Goal: Transaction & Acquisition: Book appointment/travel/reservation

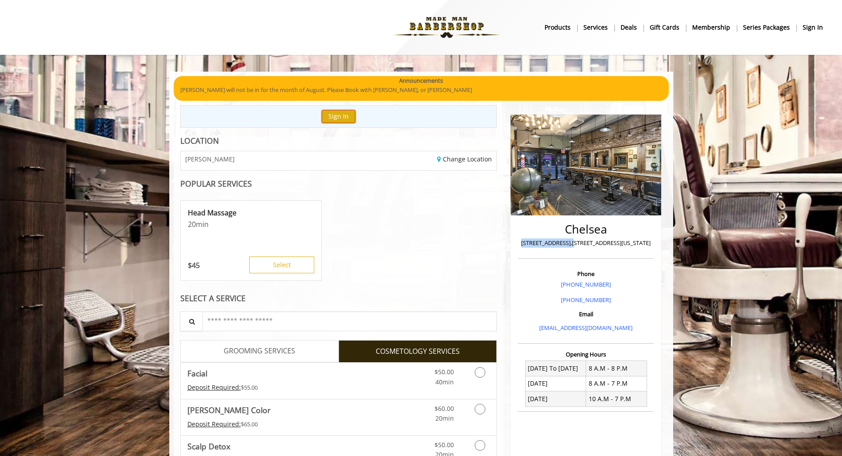
click at [340, 120] on button "Sign In" at bounding box center [339, 116] width 34 height 13
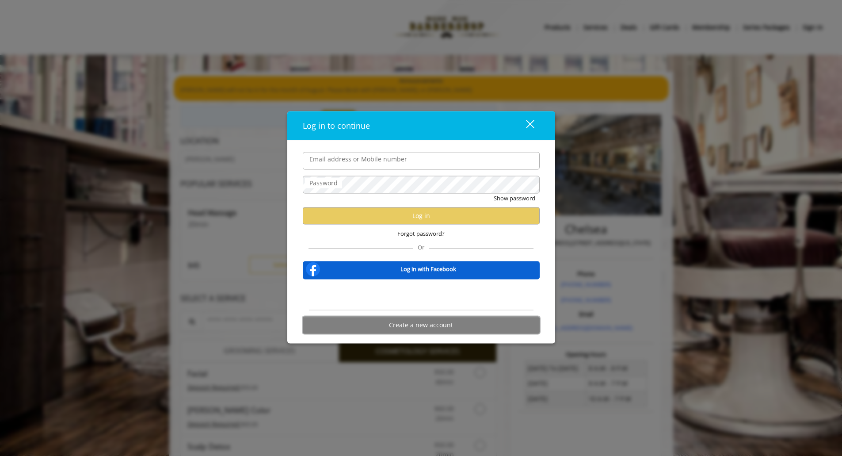
click at [352, 318] on button "Create a new account" at bounding box center [421, 324] width 237 height 17
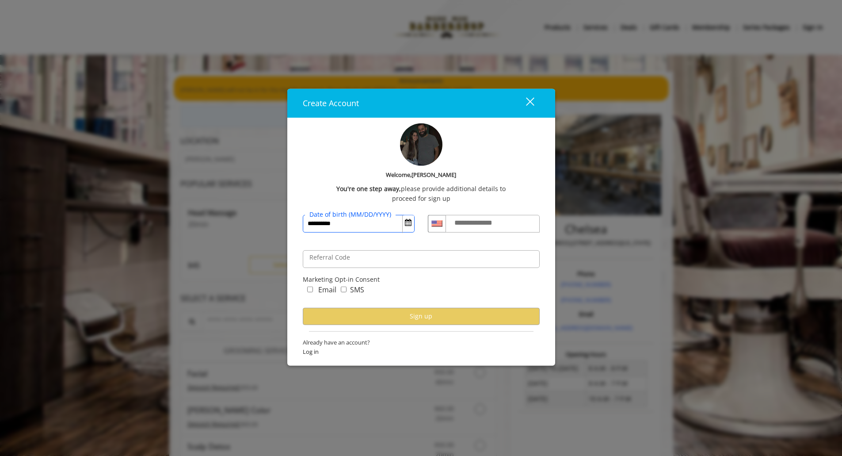
type input "**********"
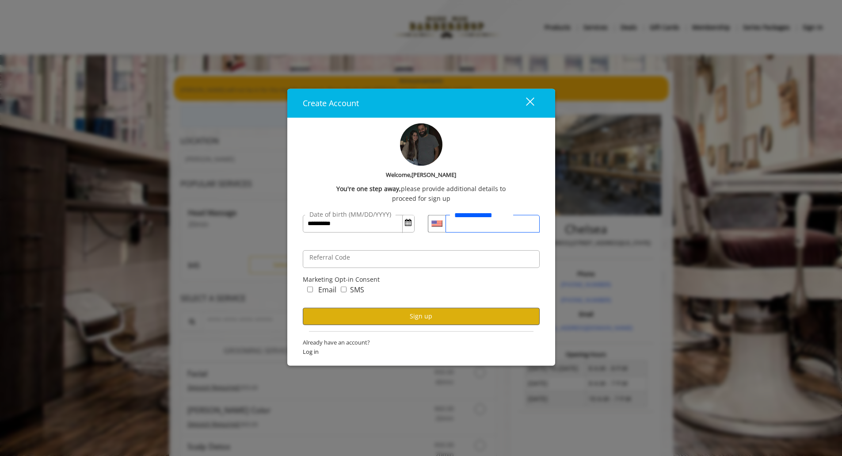
type input "**********"
click at [351, 316] on button "Sign up" at bounding box center [421, 315] width 237 height 17
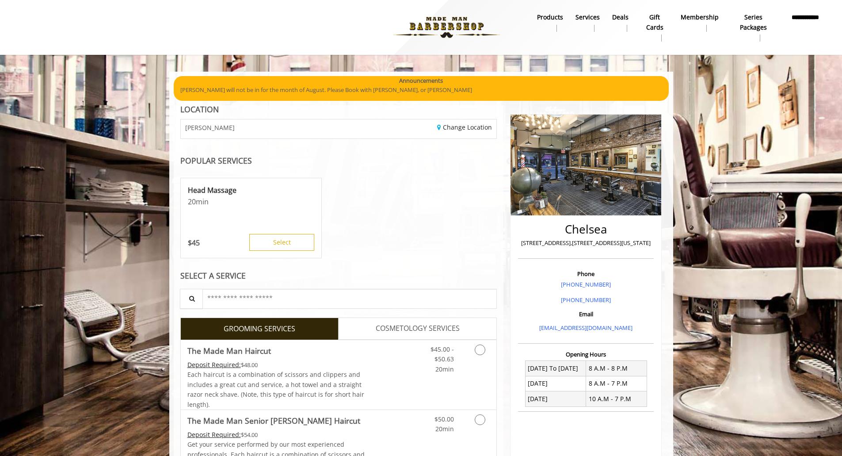
click at [398, 327] on span "COSMETOLOGY SERVICES" at bounding box center [418, 328] width 84 height 11
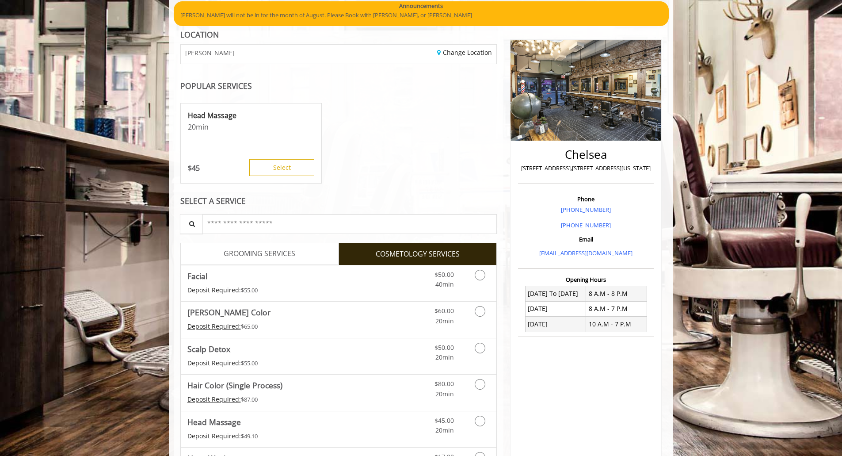
scroll to position [88, 0]
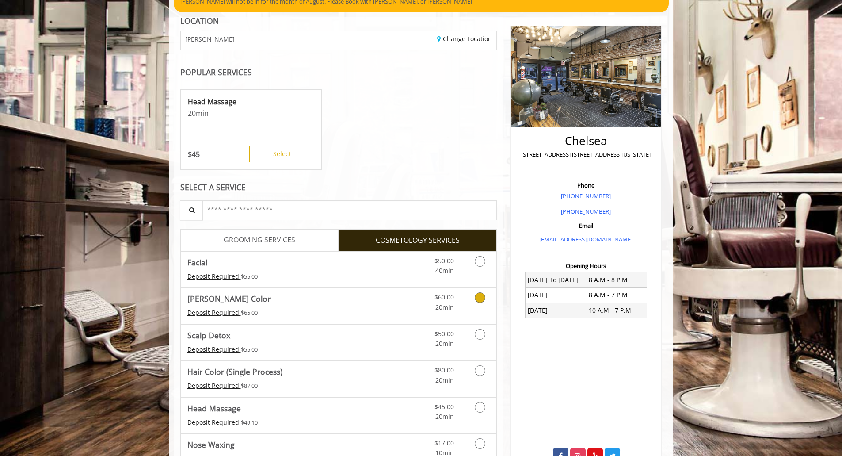
click at [324, 309] on div "Deposit Required: $65.00" at bounding box center [276, 313] width 178 height 10
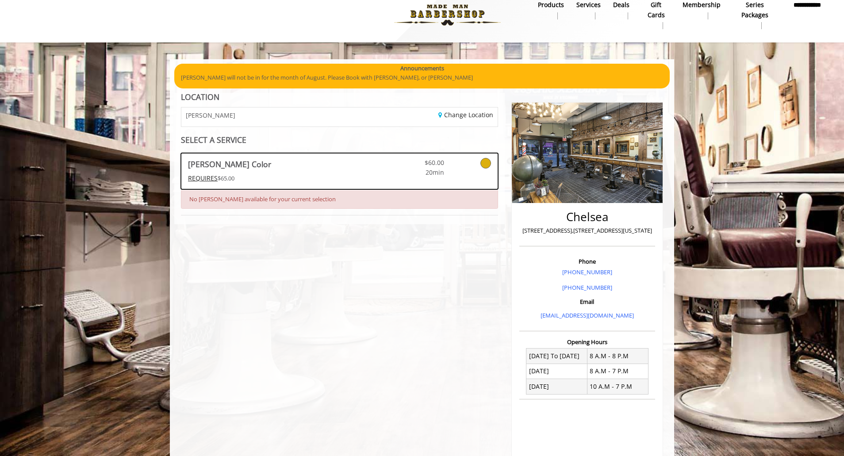
scroll to position [0, 0]
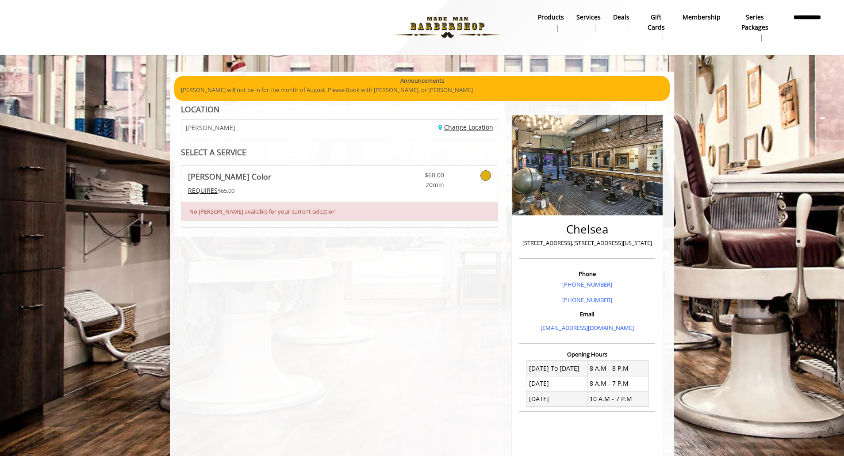
click at [461, 126] on link "Change Location" at bounding box center [465, 127] width 55 height 8
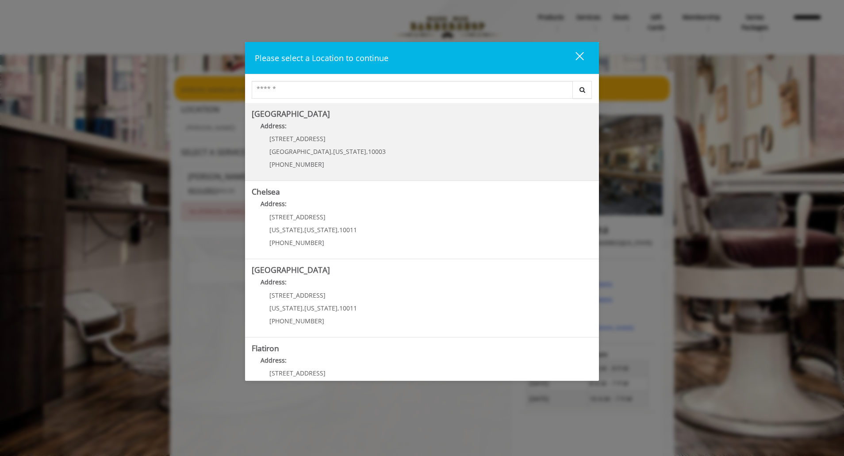
click at [396, 149] on Village "Greenwich Village Address: 60 E 8th St Manhattan , New York , 10003 (212) 598-1…" at bounding box center [422, 142] width 340 height 65
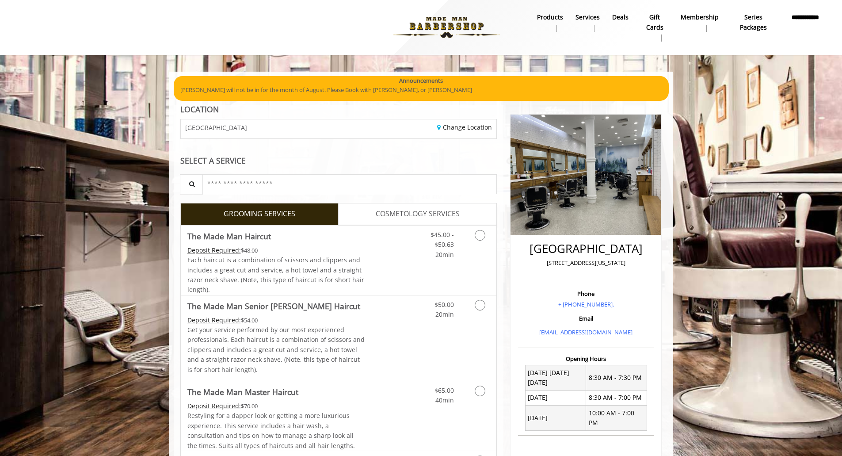
click at [394, 216] on span "COSMETOLOGY SERVICES" at bounding box center [418, 213] width 84 height 11
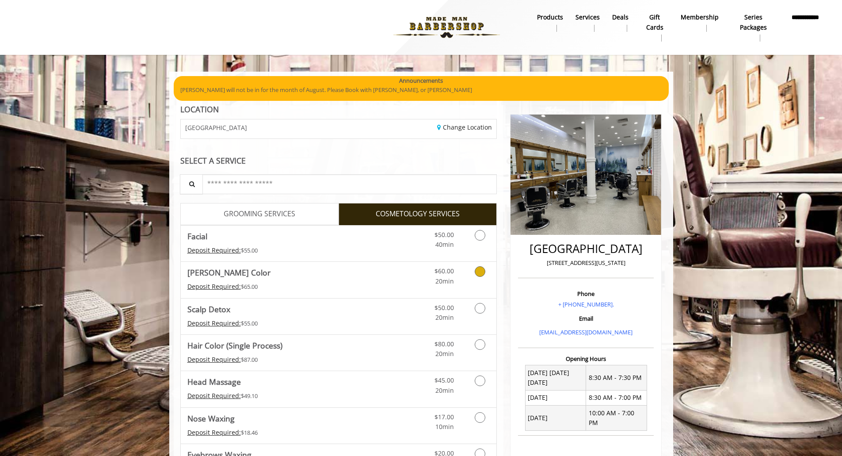
click at [335, 279] on link "[PERSON_NAME] Color Deposit Required: $65.00" at bounding box center [276, 280] width 178 height 36
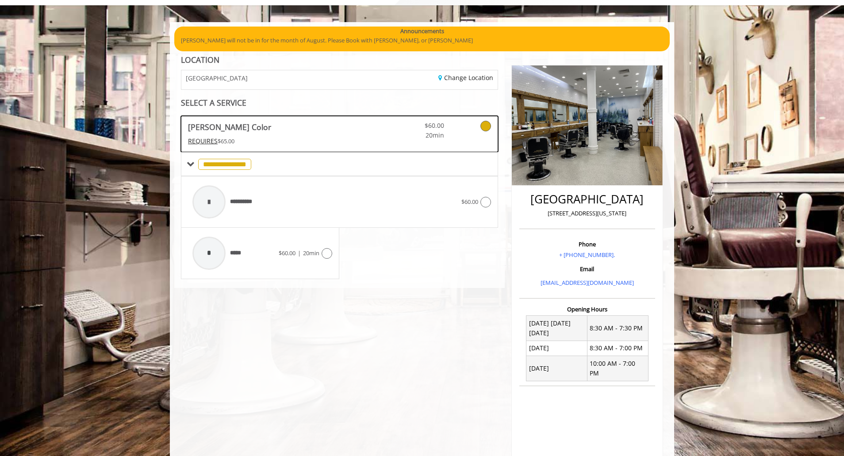
scroll to position [49, 0]
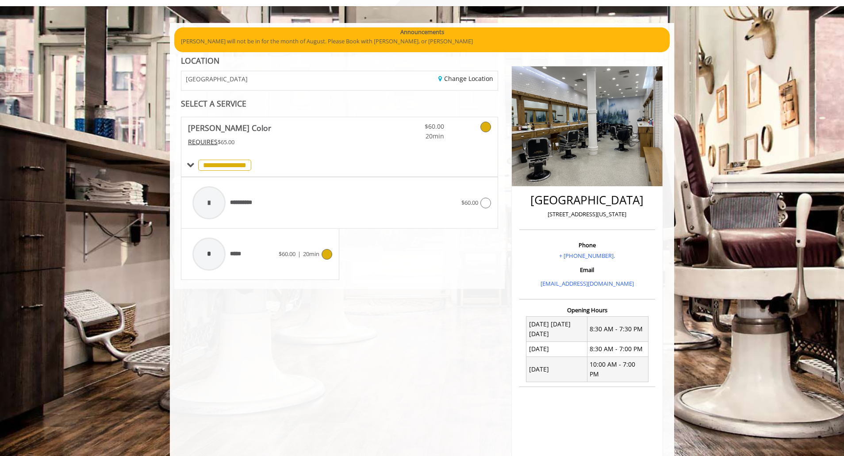
click at [325, 252] on icon at bounding box center [326, 254] width 11 height 11
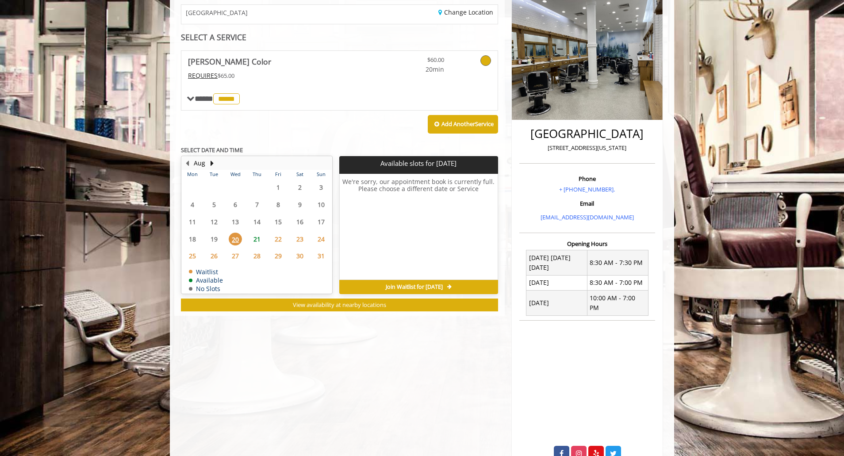
scroll to position [137, 0]
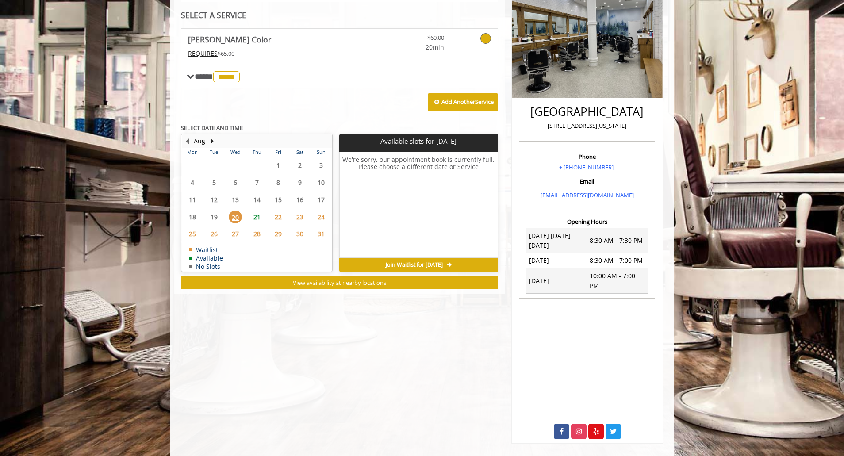
click at [215, 232] on span "26" at bounding box center [213, 233] width 13 height 13
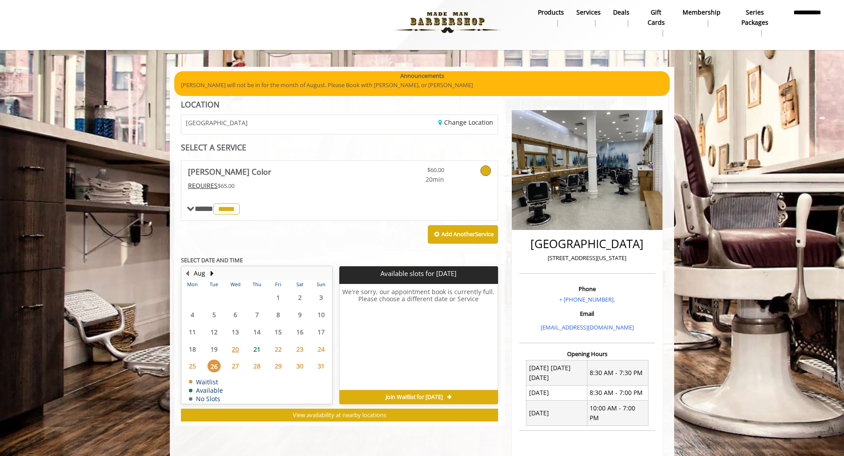
scroll to position [4, 0]
click at [237, 365] on span "27" at bounding box center [235, 366] width 13 height 13
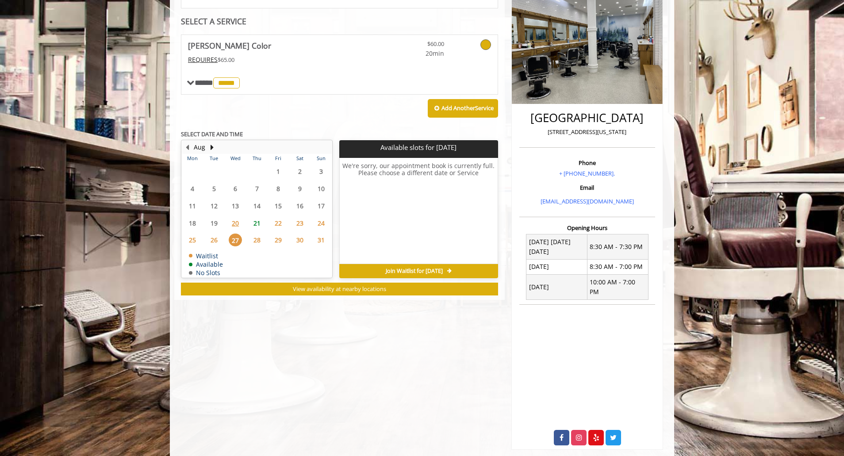
scroll to position [137, 0]
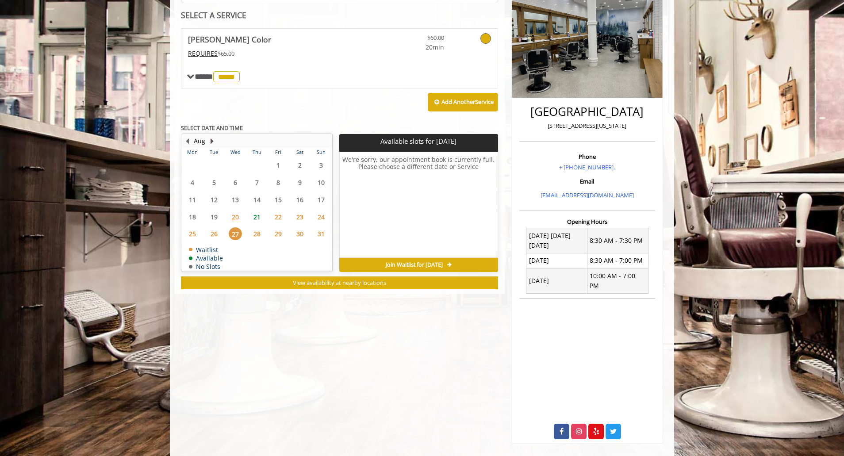
click at [211, 142] on button "Next Month" at bounding box center [211, 141] width 7 height 10
click at [187, 141] on button "Previous Month" at bounding box center [186, 141] width 7 height 10
click at [256, 216] on span "21" at bounding box center [256, 216] width 13 height 13
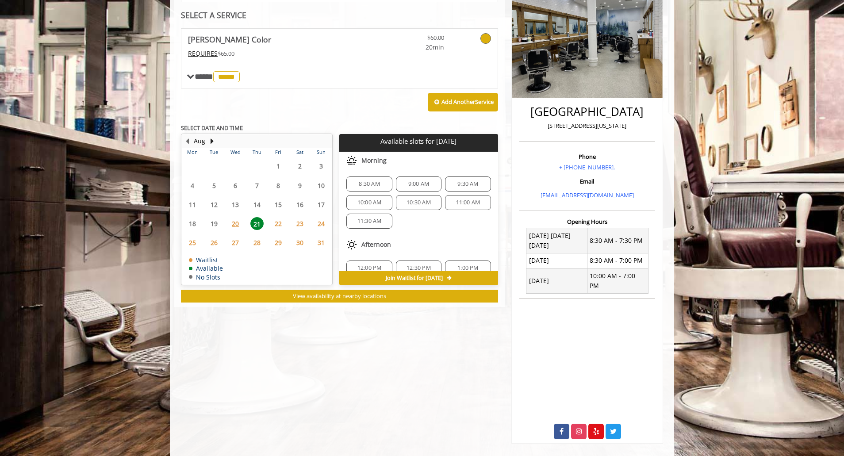
click at [217, 242] on span "26" at bounding box center [213, 242] width 13 height 13
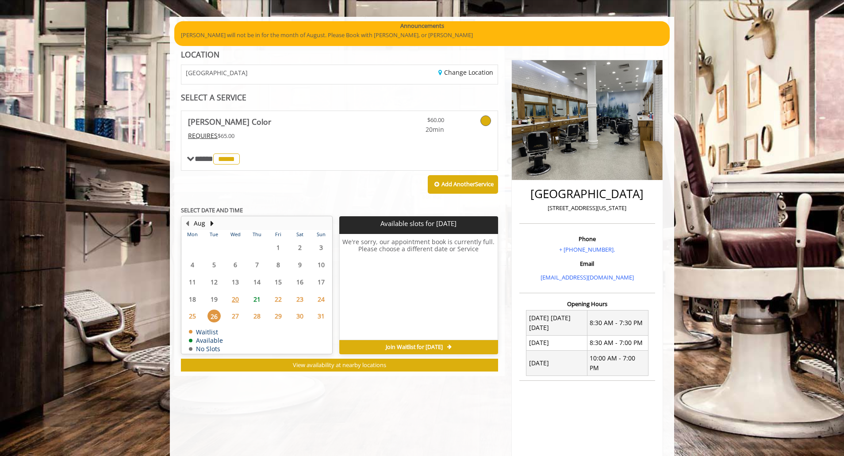
scroll to position [49, 0]
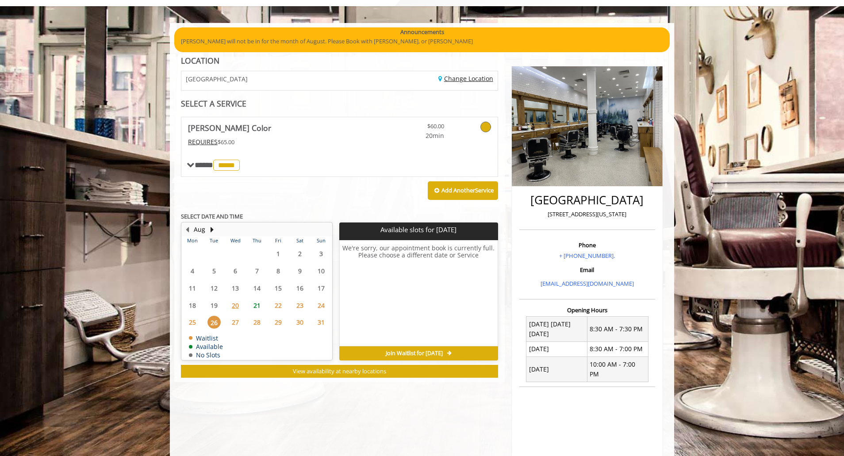
click at [468, 76] on link "Change Location" at bounding box center [465, 78] width 55 height 8
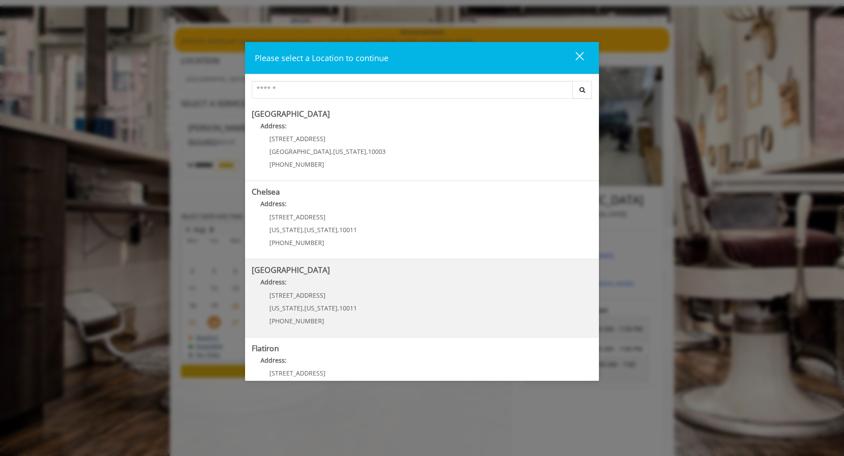
click at [357, 286] on Street "Address:" at bounding box center [422, 284] width 340 height 14
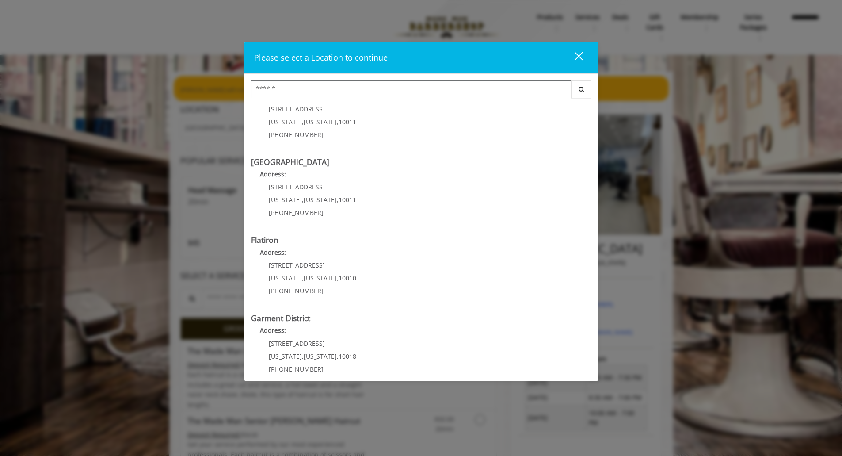
scroll to position [117, 0]
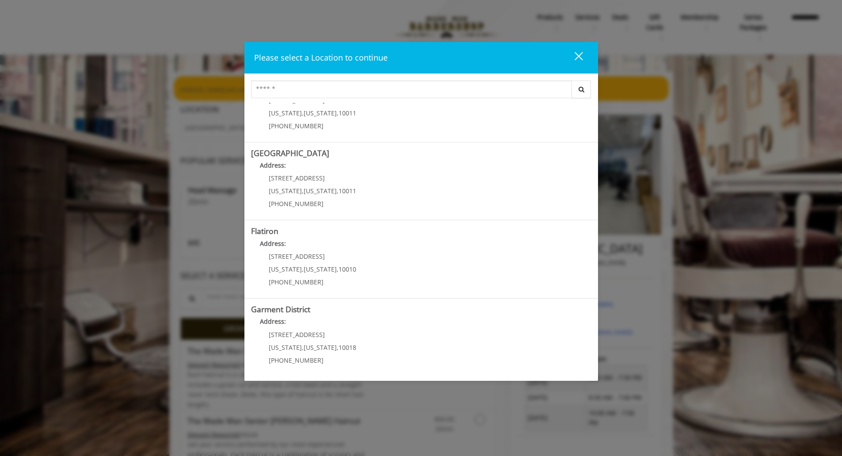
click at [80, 174] on div "Please select a Location to continue close Search Greenwich Village Address: 60…" at bounding box center [421, 228] width 842 height 456
click at [578, 59] on div "close" at bounding box center [574, 57] width 18 height 13
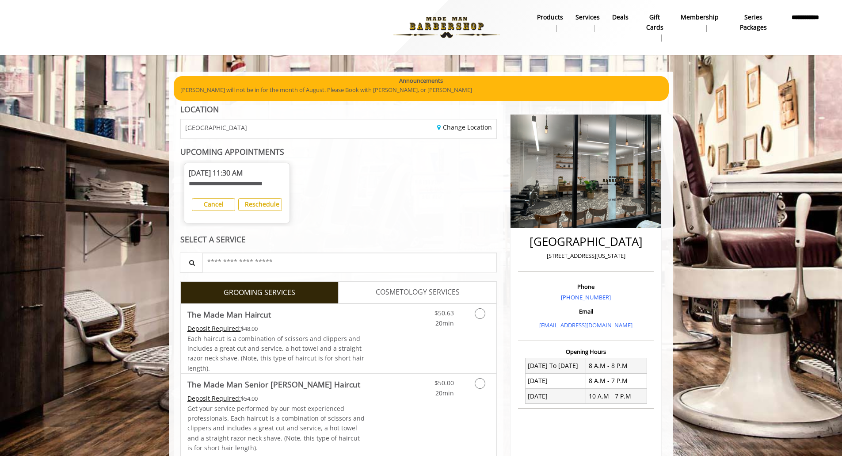
click at [401, 291] on span "COSMETOLOGY SERVICES" at bounding box center [418, 291] width 84 height 11
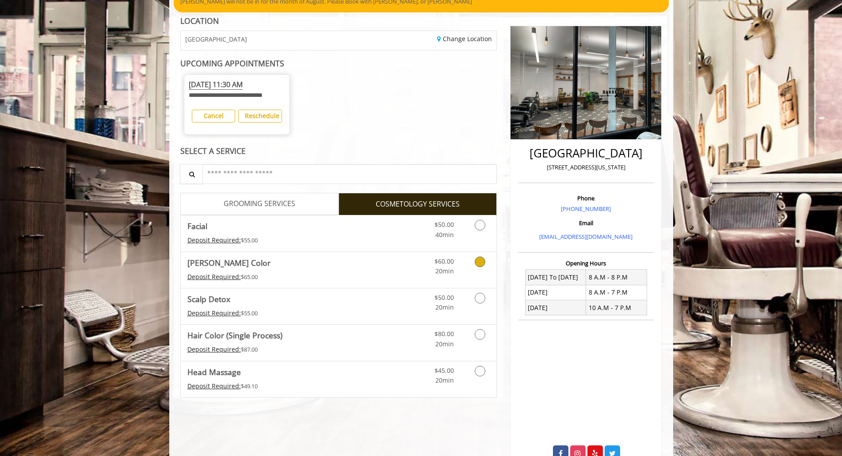
click at [304, 268] on span "[PERSON_NAME] Color" at bounding box center [276, 262] width 178 height 12
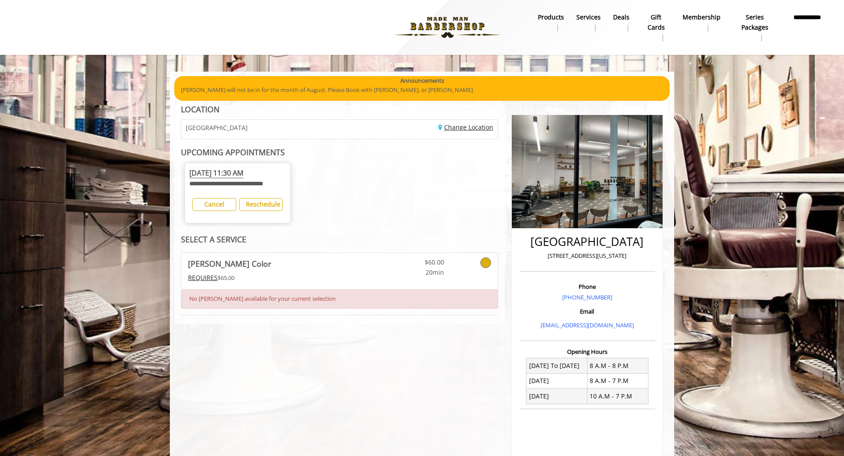
click at [453, 130] on link "Change Location" at bounding box center [465, 127] width 55 height 8
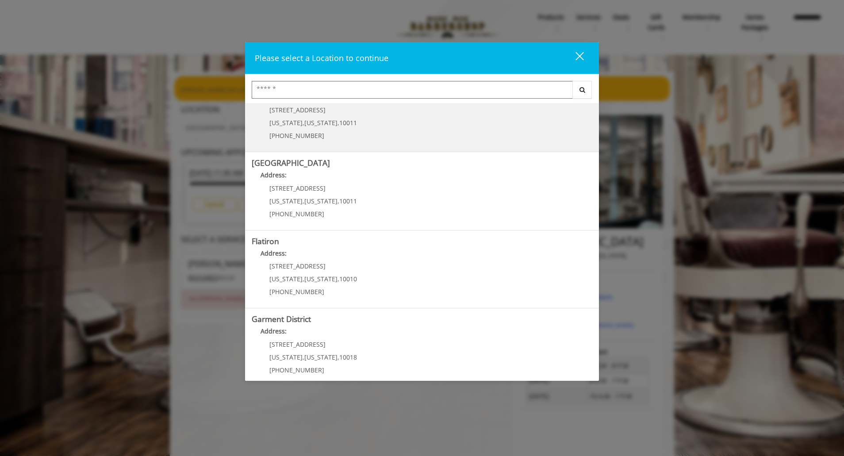
scroll to position [117, 0]
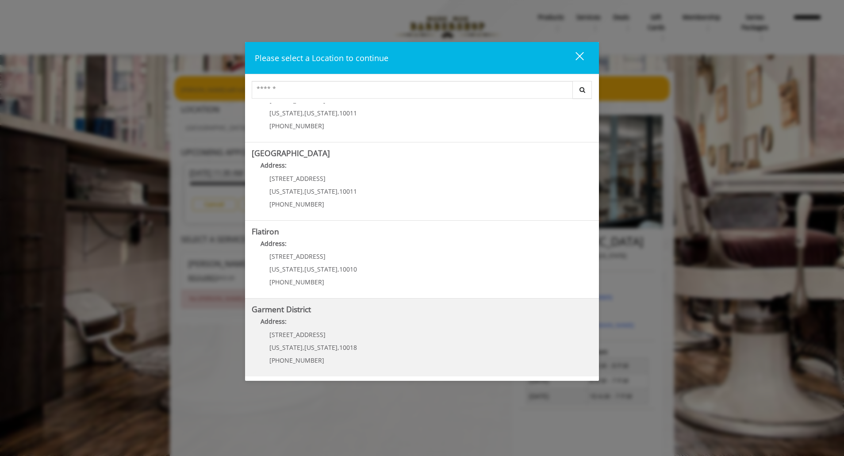
click at [336, 323] on District "Address:" at bounding box center [422, 324] width 340 height 14
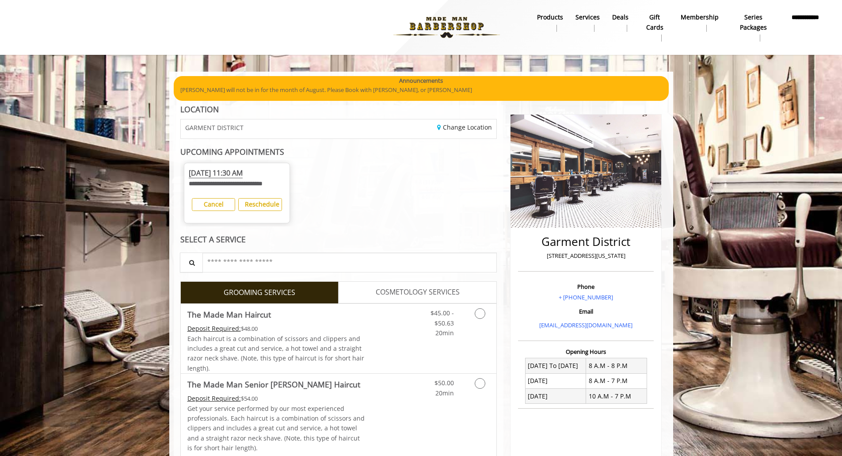
click at [389, 295] on span "COSMETOLOGY SERVICES" at bounding box center [418, 291] width 84 height 11
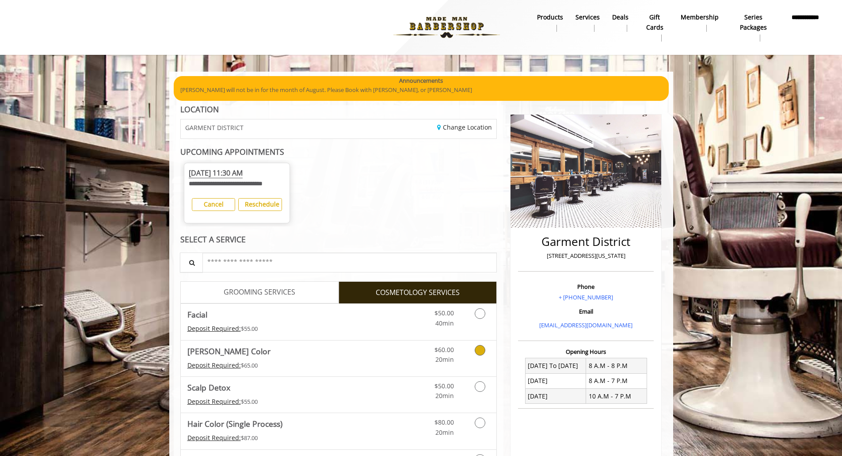
click at [302, 364] on div "Deposit Required: $65.00" at bounding box center [276, 365] width 178 height 10
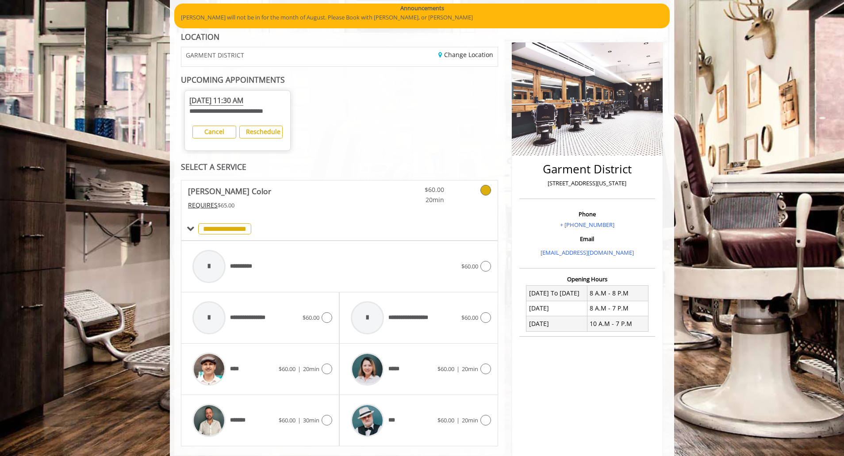
scroll to position [120, 0]
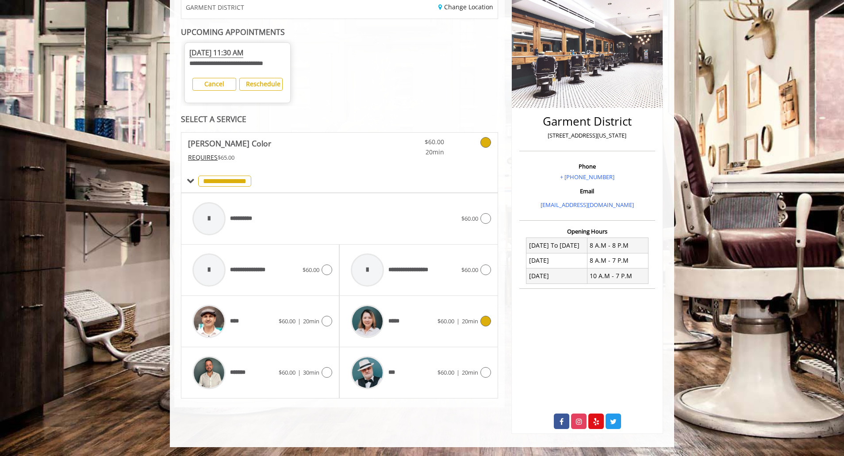
click at [426, 322] on div "*****" at bounding box center [391, 321] width 91 height 42
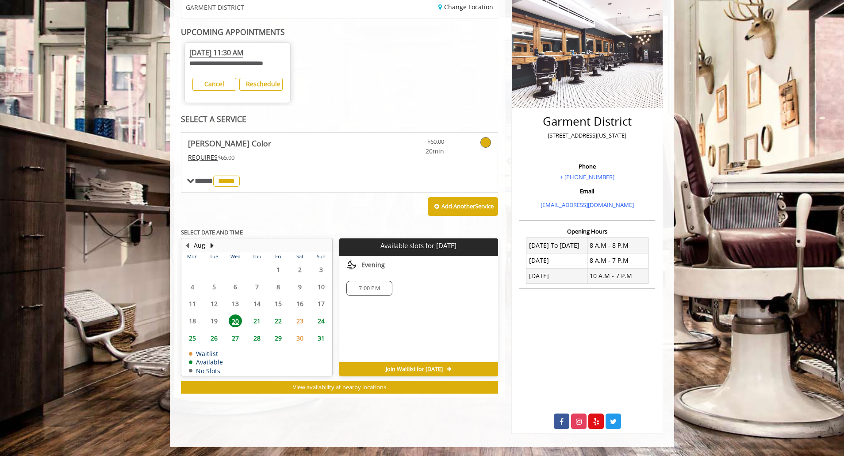
click at [215, 337] on span "26" at bounding box center [213, 338] width 13 height 13
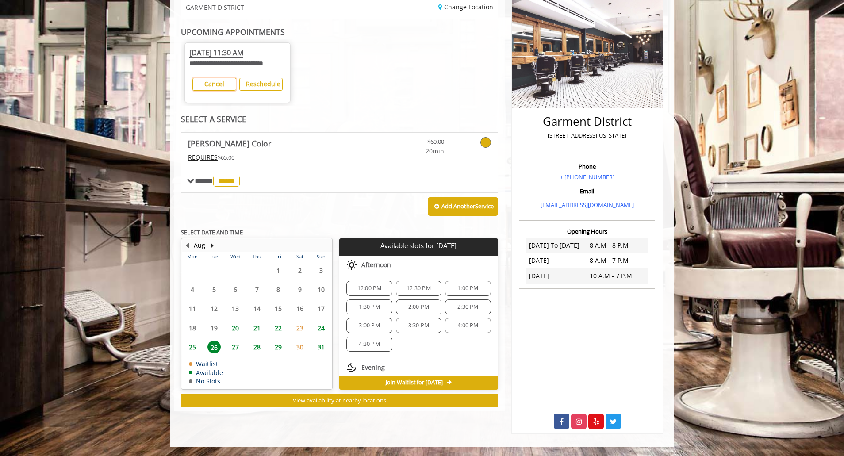
click at [214, 81] on b "Cancel" at bounding box center [214, 84] width 20 height 8
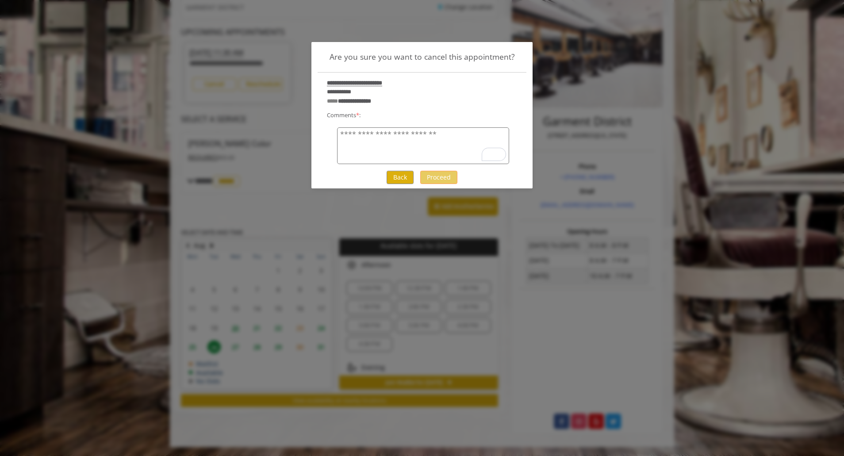
click at [392, 141] on textarea "Comments * :" at bounding box center [423, 145] width 172 height 37
type textarea "**********"
click at [431, 179] on button "Proceed" at bounding box center [438, 177] width 37 height 13
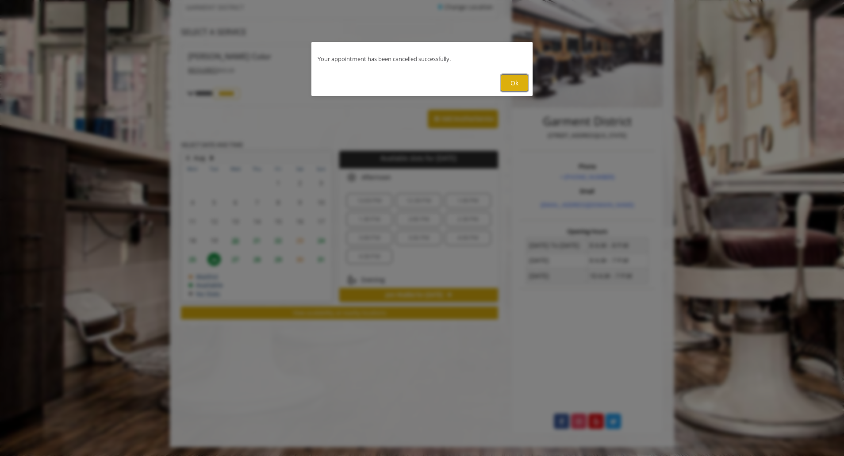
click at [511, 84] on button "Ok" at bounding box center [513, 82] width 27 height 17
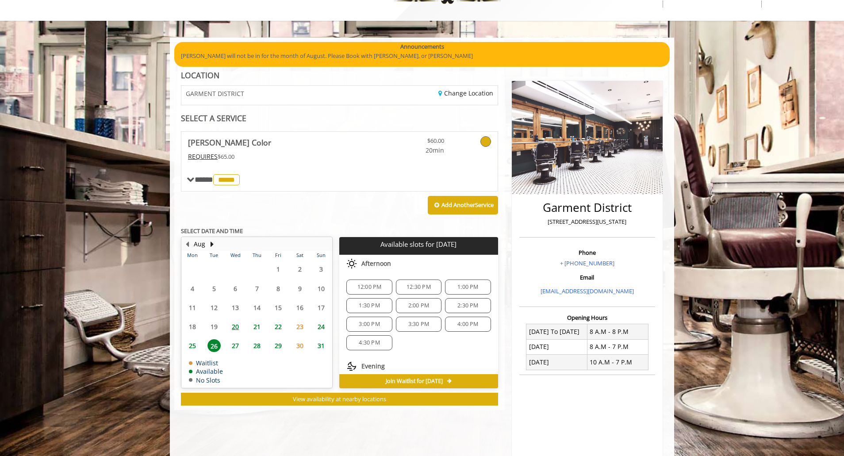
scroll to position [0, 0]
